Goal: Task Accomplishment & Management: Complete application form

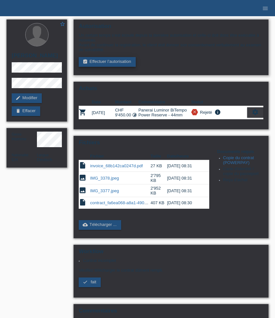
click at [111, 67] on link "assignment_turned_in Effectuer l’autorisation" at bounding box center [107, 62] width 57 height 10
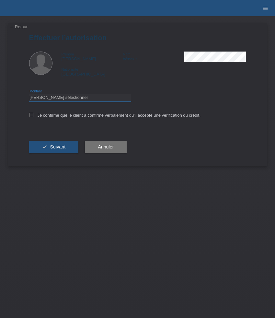
click at [42, 99] on select "Veuillez sélectionner CHF 1.00 - CHF 499.00 CHF 500.00 - CHF 1'999.00 CHF 2'000…" at bounding box center [80, 98] width 102 height 8
select select "3"
click at [29, 95] on select "Veuillez sélectionner CHF 1.00 - CHF 499.00 CHF 500.00 - CHF 1'999.00 CHF 2'000…" at bounding box center [80, 98] width 102 height 8
click at [37, 118] on label "Je confirme que le client a confirmé verbalement qu'il accepte une vérification…" at bounding box center [115, 115] width 172 height 5
click at [33, 117] on input "Je confirme que le client a confirmé verbalement qu'il accepte une vérification…" at bounding box center [31, 115] width 4 height 4
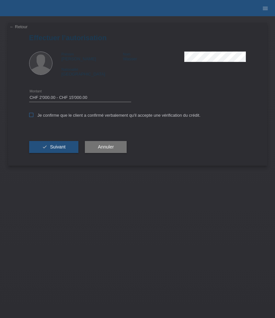
checkbox input "true"
click at [53, 150] on span "Suivant" at bounding box center [58, 146] width 16 height 5
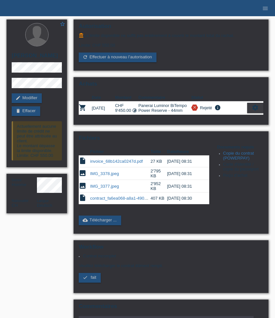
click at [259, 5] on ul "menu" at bounding box center [265, 8] width 19 height 17
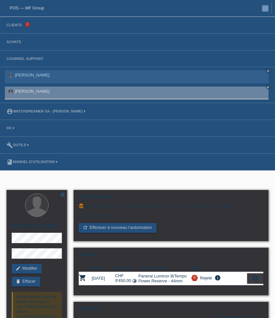
click at [259, 5] on li "menu" at bounding box center [264, 8] width 16 height 17
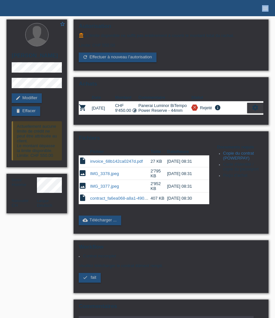
click at [264, 8] on icon "menu" at bounding box center [265, 8] width 6 height 6
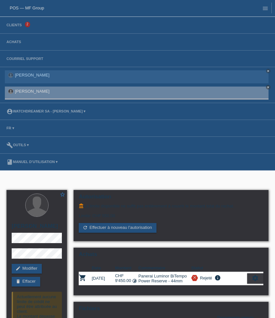
click at [17, 28] on li "Clients 2" at bounding box center [137, 25] width 275 height 17
click at [16, 26] on link "Clients" at bounding box center [14, 25] width 22 height 4
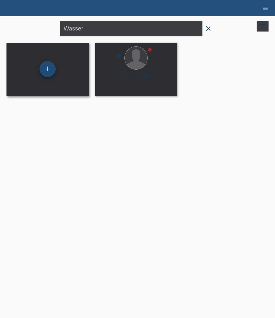
click at [48, 69] on div "+" at bounding box center [48, 69] width 16 height 16
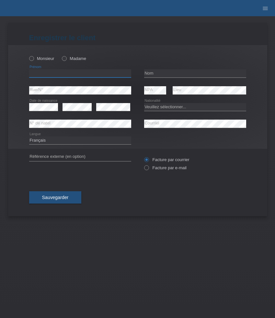
click at [55, 73] on input "text" at bounding box center [80, 73] width 102 height 8
paste input "Xhevat"
type input "Xhevat"
click at [41, 64] on div "Monsieur Madame" at bounding box center [80, 58] width 102 height 13
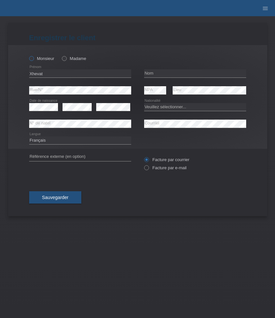
click at [40, 60] on label "Monsieur" at bounding box center [41, 58] width 25 height 5
click at [33, 60] on input "Monsieur" at bounding box center [31, 58] width 4 height 4
radio input "true"
click at [163, 71] on input "text" at bounding box center [195, 73] width 102 height 8
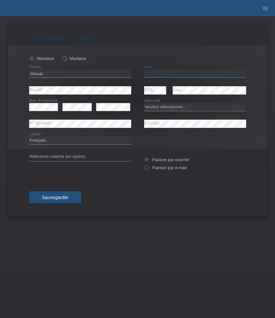
paste input "Batushaj"
type input "Batushaj"
click at [160, 107] on select "Veuillez sélectionner... Suisse Allemagne Autriche Liechtenstein ------------ A…" at bounding box center [195, 107] width 102 height 8
select select "XK"
click at [144, 103] on select "Veuillez sélectionner... Suisse Allemagne Autriche Liechtenstein ------------ A…" at bounding box center [195, 107] width 102 height 8
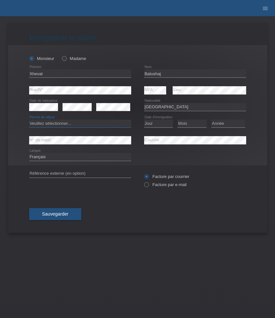
click at [109, 125] on select "Veuillez sélectionner... C B B - Statut de réfugié Autre" at bounding box center [80, 124] width 102 height 8
select select "B"
click at [29, 120] on select "Veuillez sélectionner... C B B - Statut de réfugié Autre" at bounding box center [80, 124] width 102 height 8
click at [161, 125] on select "Jour 01 02 03 04 05 06 07 08 09 10 11" at bounding box center [158, 124] width 29 height 8
select select "04"
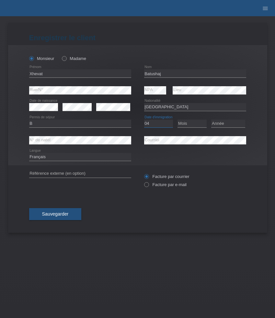
click at [144, 120] on select "Jour 01 02 03 04 05 06 07 08 09 10 11" at bounding box center [158, 124] width 29 height 8
click at [195, 123] on select "Mois 01 02 03 04 05 06 07 08 09 10 11" at bounding box center [192, 124] width 29 height 8
select select "03"
click at [178, 120] on select "Mois 01 02 03 04 05 06 07 08 09 10 11" at bounding box center [192, 124] width 29 height 8
click at [225, 123] on select "Année 2025 2024 2023 2022 2021 2020 2019 2018 2017 2016 2015 2014 2013 2012 201…" at bounding box center [228, 124] width 34 height 8
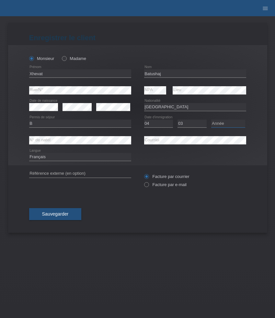
select select "1990"
click at [211, 120] on select "Année 2025 2024 2023 2022 2021 2020 2019 2018 2017 2016 2015 2014 2013 2012 201…" at bounding box center [228, 124] width 34 height 8
click at [167, 184] on label "Facture par e-mail" at bounding box center [165, 184] width 42 height 5
click at [149, 184] on input "Facture par e-mail" at bounding box center [146, 186] width 4 height 8
radio input "true"
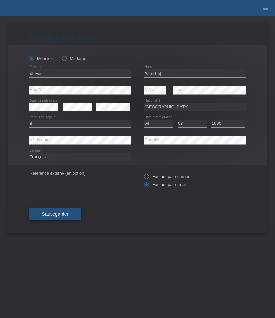
click at [56, 215] on span "Sauvegarder" at bounding box center [55, 213] width 27 height 5
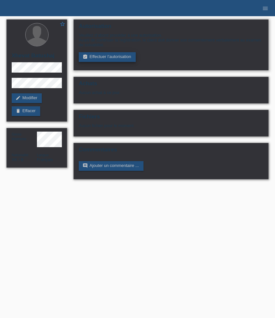
click at [125, 56] on link "assignment_turned_in Effectuer l’autorisation" at bounding box center [107, 57] width 57 height 10
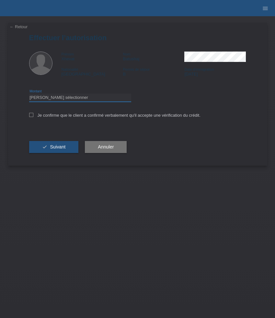
click at [90, 99] on select "Veuillez sélectionner CHF 1.00 - CHF 499.00 CHF 500.00 - CHF 1'999.00 CHF 2'000…" at bounding box center [80, 98] width 102 height 8
select select "3"
click at [29, 95] on select "Veuillez sélectionner CHF 1.00 - CHF 499.00 CHF 500.00 - CHF 1'999.00 CHF 2'000…" at bounding box center [80, 98] width 102 height 8
click at [80, 115] on label "Je confirme que le client a confirmé verbalement qu'il accepte une vérification…" at bounding box center [115, 115] width 172 height 5
click at [33, 115] on input "Je confirme que le client a confirmé verbalement qu'il accepte une vérification…" at bounding box center [31, 115] width 4 height 4
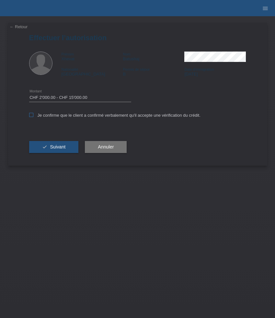
checkbox input "true"
click at [60, 146] on span "Suivant" at bounding box center [58, 146] width 16 height 5
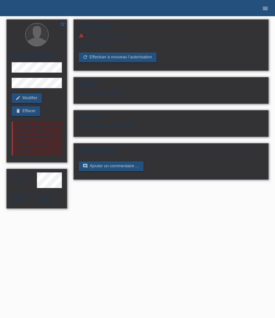
click at [264, 10] on icon "menu" at bounding box center [265, 8] width 6 height 6
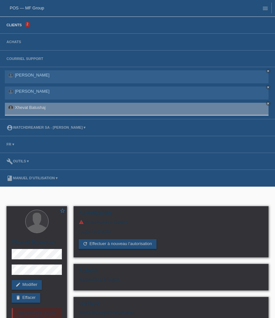
click at [22, 24] on link "Clients" at bounding box center [14, 25] width 22 height 4
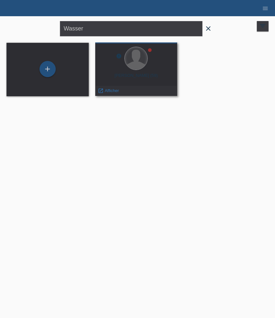
click at [134, 65] on div at bounding box center [136, 58] width 23 height 23
click at [106, 91] on span "Afficher" at bounding box center [112, 90] width 14 height 5
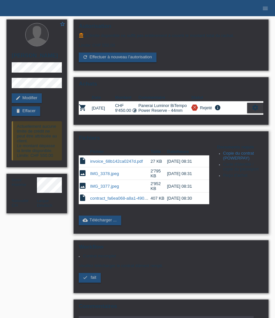
scroll to position [6, 0]
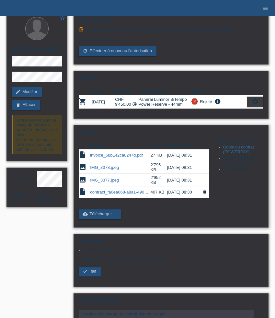
click at [204, 194] on icon "delete" at bounding box center [204, 191] width 5 height 5
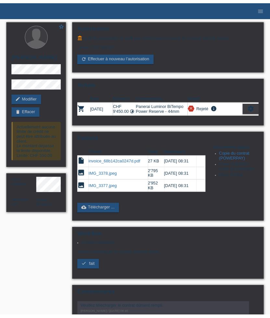
scroll to position [6, 0]
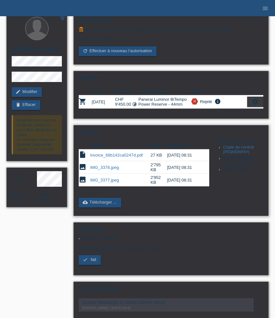
click at [241, 154] on link "Copie du contrat (POWERPAY)" at bounding box center [238, 150] width 31 height 10
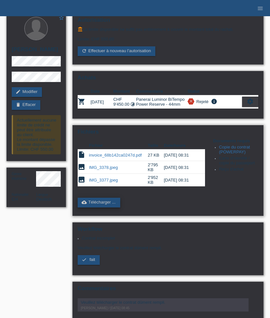
click at [93, 208] on link "cloud_upload Télécharger ..." at bounding box center [99, 203] width 42 height 10
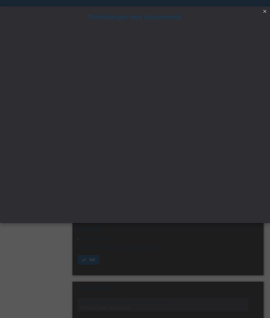
click at [265, 11] on icon "close" at bounding box center [264, 11] width 5 height 5
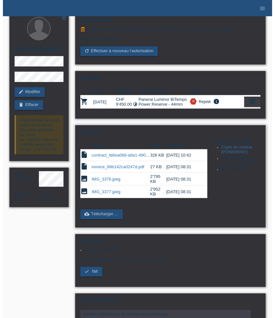
scroll to position [6, 0]
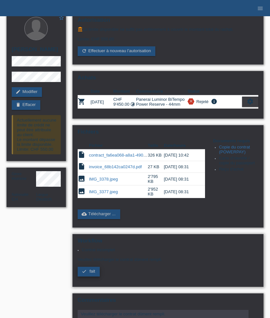
click at [92, 274] on span "fait" at bounding box center [92, 271] width 6 height 5
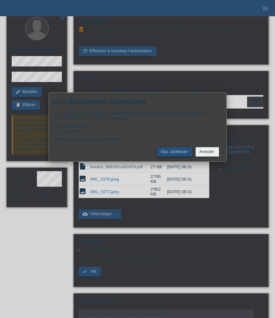
click at [174, 153] on button "Oui, continuer" at bounding box center [174, 151] width 35 height 9
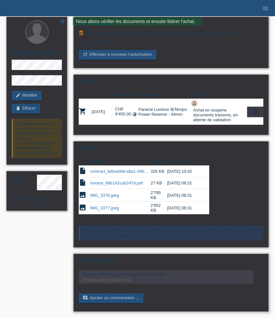
scroll to position [9, 0]
click at [114, 297] on link "comment Ajouter un commentaire ..." at bounding box center [111, 299] width 65 height 10
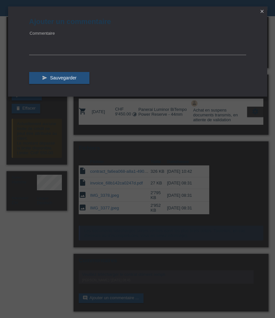
click at [263, 11] on icon "close" at bounding box center [262, 11] width 5 height 5
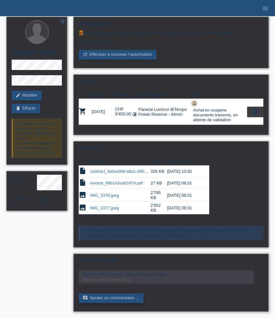
click at [123, 297] on link "comment Ajouter un commentaire ..." at bounding box center [111, 299] width 65 height 10
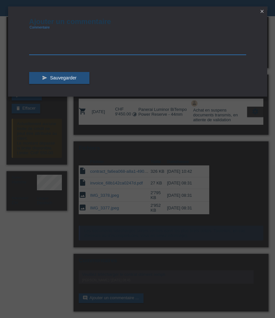
click at [83, 50] on textarea at bounding box center [137, 42] width 217 height 25
type textarea "Bonjour Harisa. Vu avec [PERSON_NAME], nous avons rempli, à la main les données…"
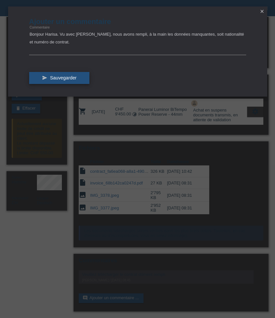
click at [68, 77] on span "Sauvegarder" at bounding box center [63, 77] width 27 height 5
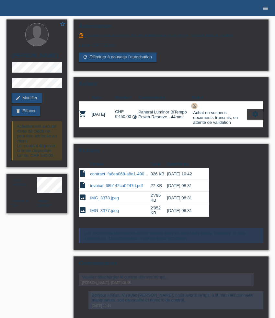
click at [268, 8] on icon "menu" at bounding box center [265, 8] width 6 height 6
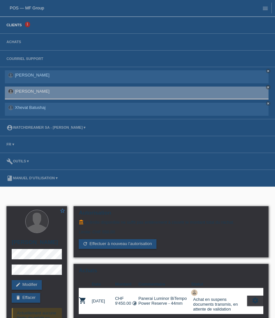
click at [18, 27] on link "Clients" at bounding box center [14, 25] width 22 height 4
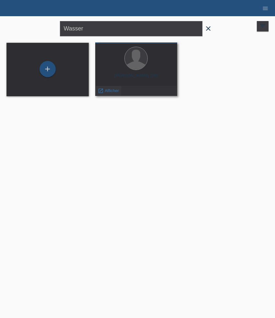
click at [108, 88] on span "Afficher" at bounding box center [112, 90] width 14 height 5
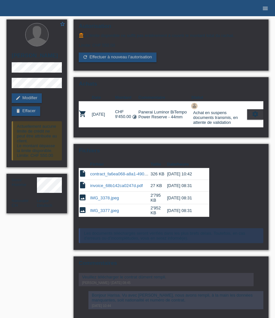
click at [264, 8] on icon "menu" at bounding box center [265, 8] width 6 height 6
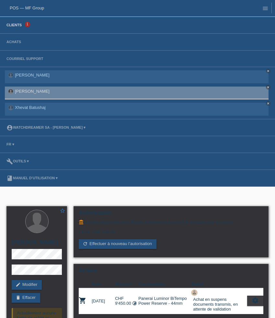
click at [16, 26] on link "Clients" at bounding box center [14, 25] width 22 height 4
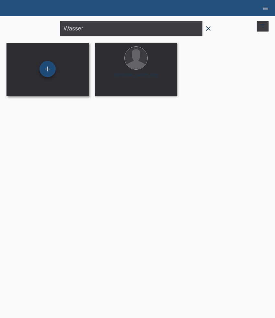
click at [50, 65] on div "+" at bounding box center [48, 69] width 16 height 16
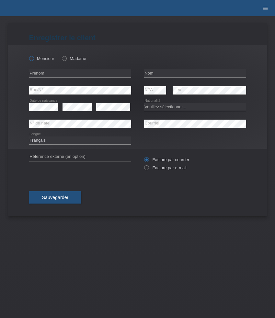
click at [41, 59] on label "Monsieur" at bounding box center [41, 58] width 25 height 5
click at [33, 59] on input "Monsieur" at bounding box center [31, 58] width 4 height 4
radio input "true"
click at [57, 72] on input "text" at bounding box center [80, 73] width 102 height 8
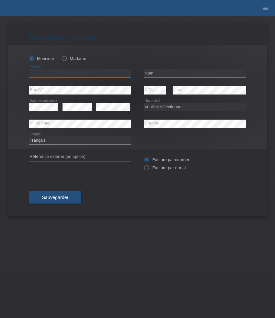
paste input "Janeethan"
type input "Janeethan"
click at [170, 73] on input "text" at bounding box center [195, 73] width 102 height 8
paste input "[PERSON_NAME]"
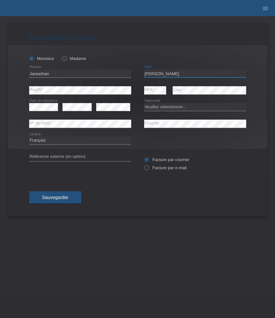
type input "[PERSON_NAME]"
click at [78, 111] on icon at bounding box center [77, 111] width 29 height 0
click at [159, 108] on select "Veuillez sélectionner... Suisse Allemagne Autriche Liechtenstein ------------ A…" at bounding box center [195, 107] width 102 height 8
select select "CH"
click at [144, 103] on select "Veuillez sélectionner... Suisse Allemagne Autriche Liechtenstein ------------ A…" at bounding box center [195, 107] width 102 height 8
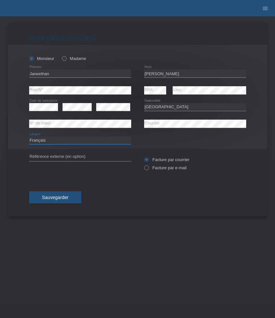
click at [60, 142] on select "Deutsch Français Italiano English" at bounding box center [80, 141] width 102 height 8
select select "de"
click at [29, 137] on select "Deutsch Français Italiano English" at bounding box center [80, 141] width 102 height 8
click at [154, 167] on label "Facture par e-mail" at bounding box center [165, 167] width 42 height 5
click at [149, 167] on input "Facture par e-mail" at bounding box center [146, 169] width 4 height 8
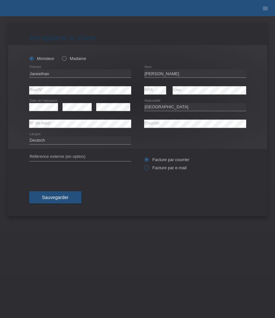
radio input "true"
click at [69, 196] on button "Sauvegarder" at bounding box center [55, 197] width 53 height 12
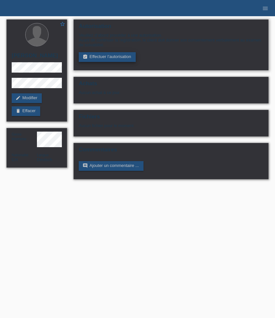
click at [122, 59] on link "assignment_turned_in Effectuer l’autorisation" at bounding box center [107, 57] width 57 height 10
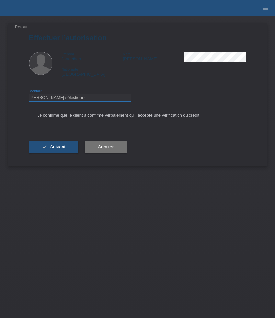
click at [82, 100] on select "Veuillez sélectionner CHF 1.00 - CHF 499.00 CHF 500.00 - CHF 1'999.00 CHF 2'000…" at bounding box center [80, 98] width 102 height 8
select select "3"
click at [29, 95] on select "Veuillez sélectionner CHF 1.00 - CHF 499.00 CHF 500.00 - CHF 1'999.00 CHF 2'000…" at bounding box center [80, 98] width 102 height 8
click at [68, 116] on label "Je confirme que le client a confirmé verbalement qu'il accepte une vérification…" at bounding box center [115, 115] width 172 height 5
click at [33, 116] on input "Je confirme que le client a confirmé verbalement qu'il accepte une vérification…" at bounding box center [31, 115] width 4 height 4
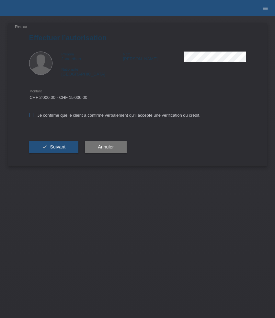
checkbox input "true"
click at [58, 145] on button "check Suivant" at bounding box center [54, 147] width 50 height 12
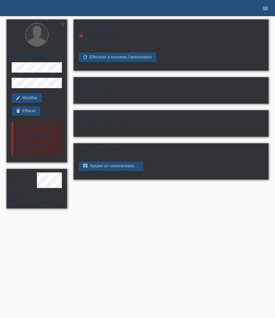
click at [266, 8] on icon "menu" at bounding box center [265, 8] width 6 height 6
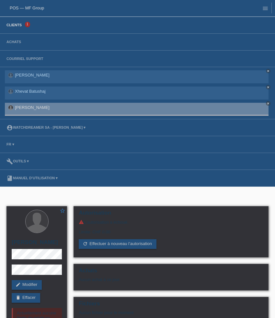
click at [18, 25] on link "Clients" at bounding box center [14, 25] width 22 height 4
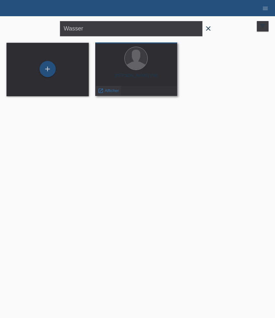
click at [111, 90] on span "Afficher" at bounding box center [112, 90] width 14 height 5
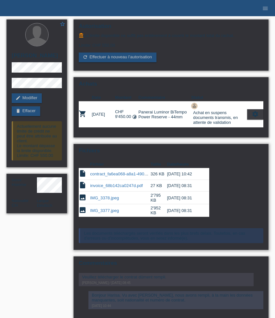
scroll to position [33, 0]
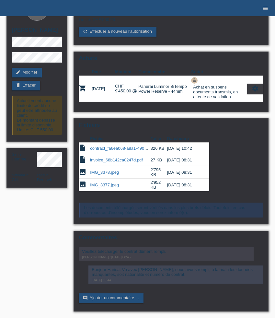
click at [265, 10] on icon "menu" at bounding box center [265, 8] width 6 height 6
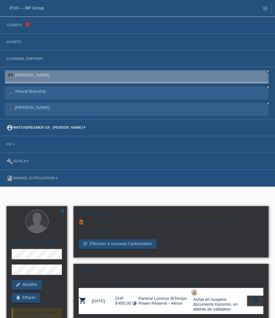
click at [81, 127] on link "account_circle Watchdreamer SA - [PERSON_NAME] ▾" at bounding box center [46, 128] width 86 height 4
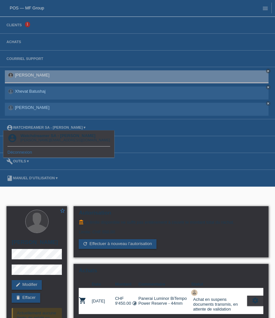
click at [46, 139] on div "[PERSON_NAME][EMAIL_ADDRESS][DOMAIN_NAME]" at bounding box center [65, 140] width 90 height 4
click at [146, 142] on li "FR ▾" at bounding box center [137, 144] width 275 height 17
click at [173, 117] on div "[PERSON_NAME] close Xhevat Batushaj close [PERSON_NAME] close" at bounding box center [137, 68] width 275 height 103
click at [137, 136] on li "account_circle Watchdreamer SA - [PERSON_NAME] ▾" at bounding box center [137, 127] width 275 height 17
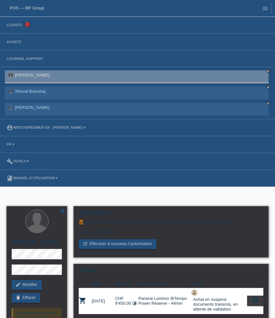
click at [22, 164] on li "build Outils ▾" at bounding box center [137, 161] width 275 height 17
click at [23, 162] on link "build Outils ▾" at bounding box center [17, 161] width 29 height 4
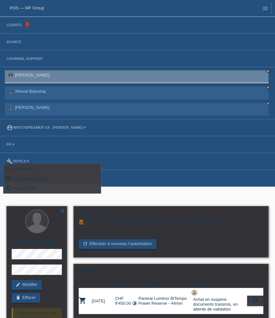
click at [30, 186] on span "Paramètres" at bounding box center [25, 188] width 24 height 8
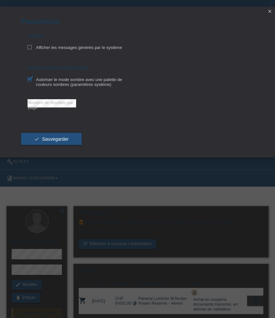
click at [272, 10] on icon "close" at bounding box center [270, 11] width 5 height 5
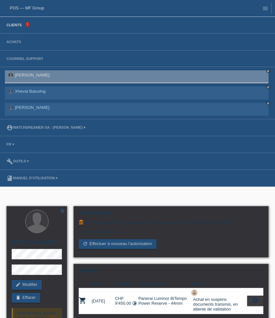
click at [16, 25] on link "Clients" at bounding box center [14, 25] width 22 height 4
click at [27, 79] on div "[PERSON_NAME] close" at bounding box center [137, 76] width 264 height 13
click at [265, 9] on icon "menu" at bounding box center [265, 8] width 6 height 6
